Goal: Information Seeking & Learning: Learn about a topic

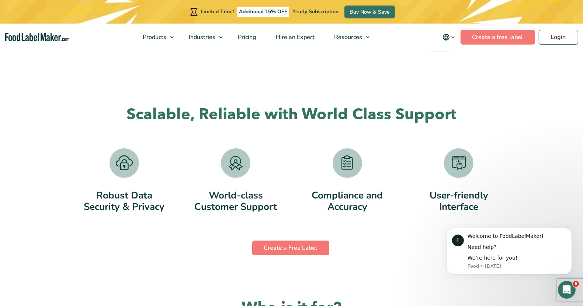
scroll to position [1336, 0]
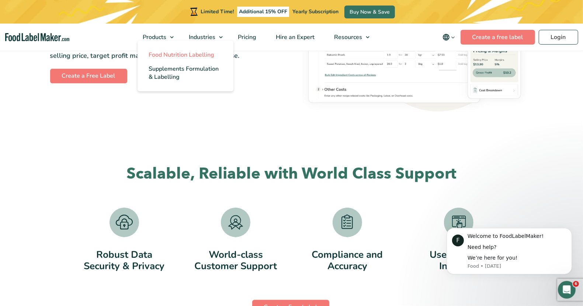
click at [167, 56] on span "Food Nutrition Labelling" at bounding box center [182, 55] width 66 height 8
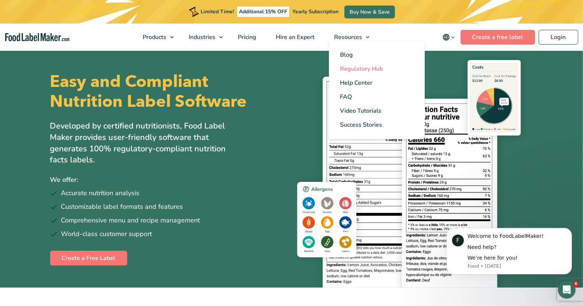
click at [359, 65] on span "Regulatory Hub" at bounding box center [361, 69] width 43 height 8
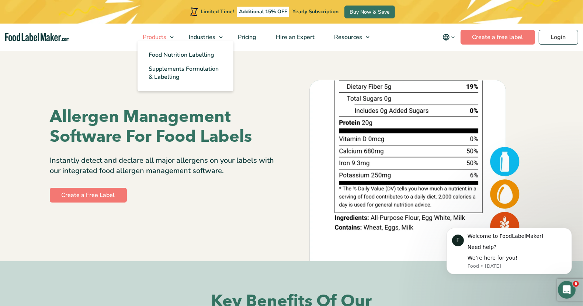
click at [157, 38] on span "Products" at bounding box center [153, 37] width 27 height 8
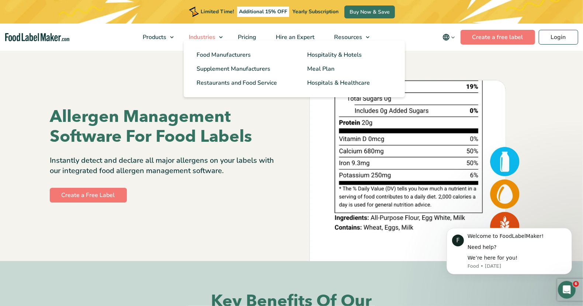
click at [211, 37] on span "Industries" at bounding box center [201, 37] width 29 height 8
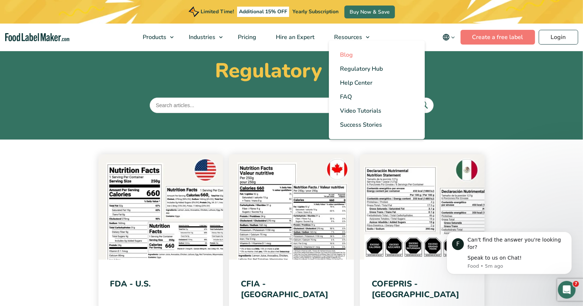
click at [360, 52] on link "Blog" at bounding box center [377, 55] width 96 height 14
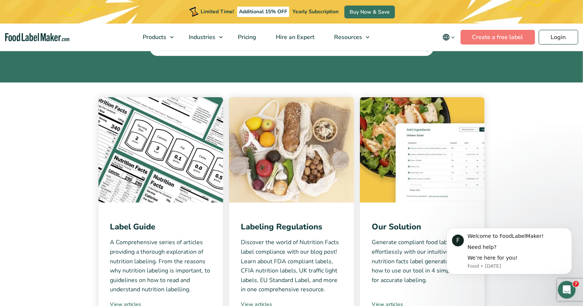
scroll to position [92, 0]
